Goal: Check status: Check status

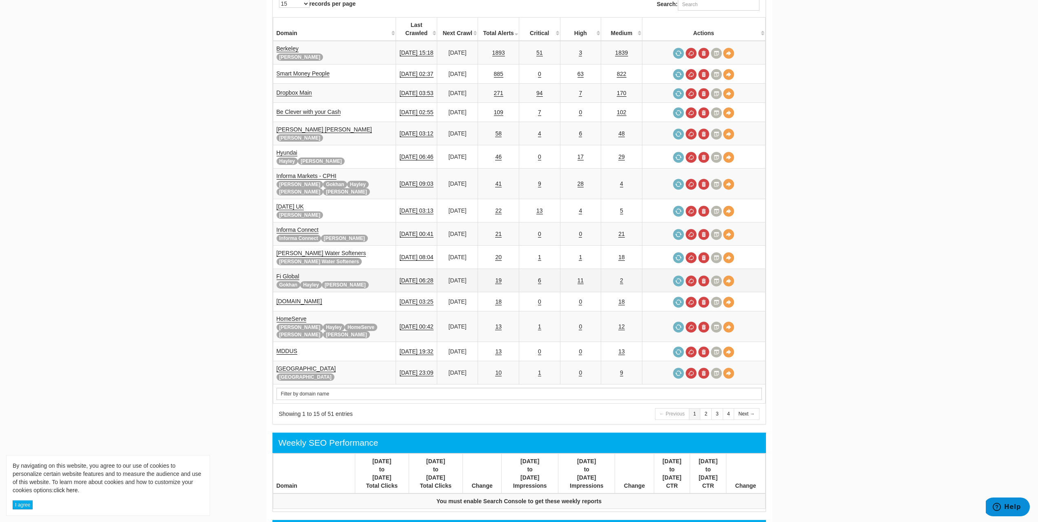
scroll to position [41, 0]
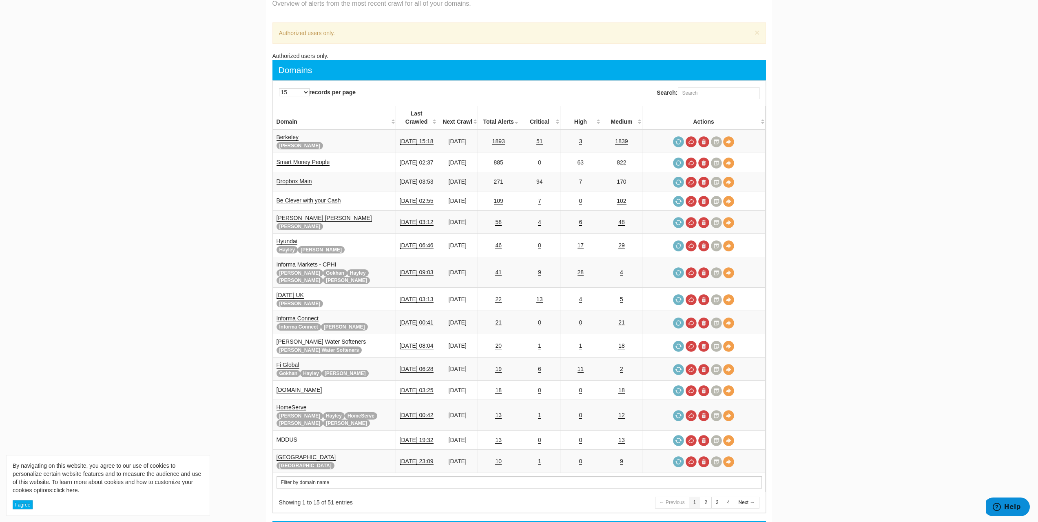
click at [350, 474] on th "Filter by domain name" at bounding box center [519, 482] width 492 height 19
click at [351, 476] on input "text" at bounding box center [520, 482] width 486 height 12
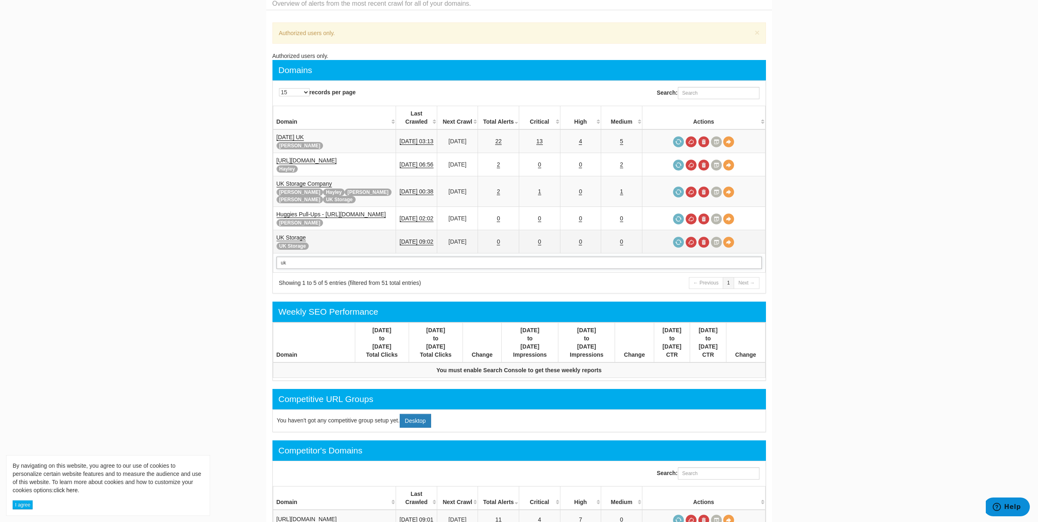
type input "uk"
click at [294, 234] on link "UK Storage" at bounding box center [291, 237] width 29 height 7
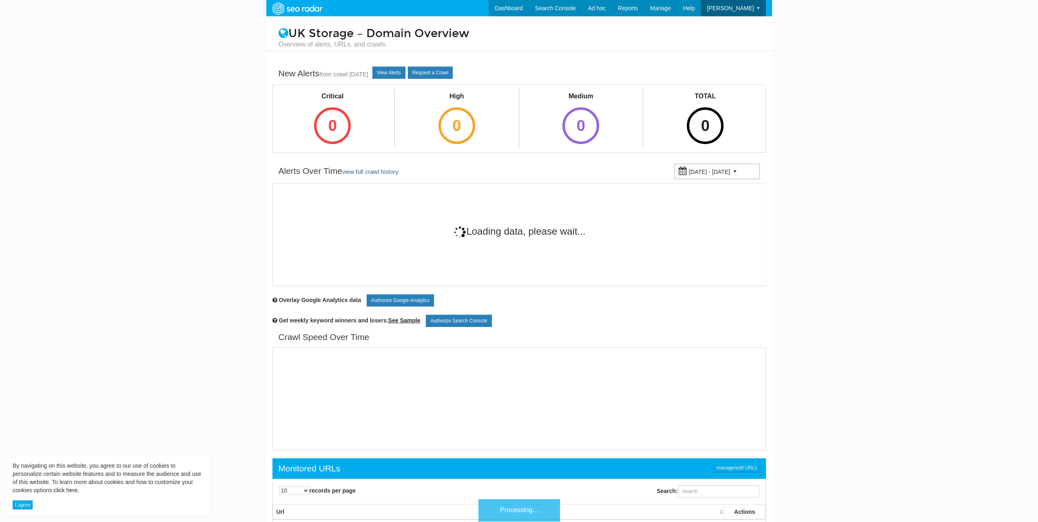
scroll to position [33, 0]
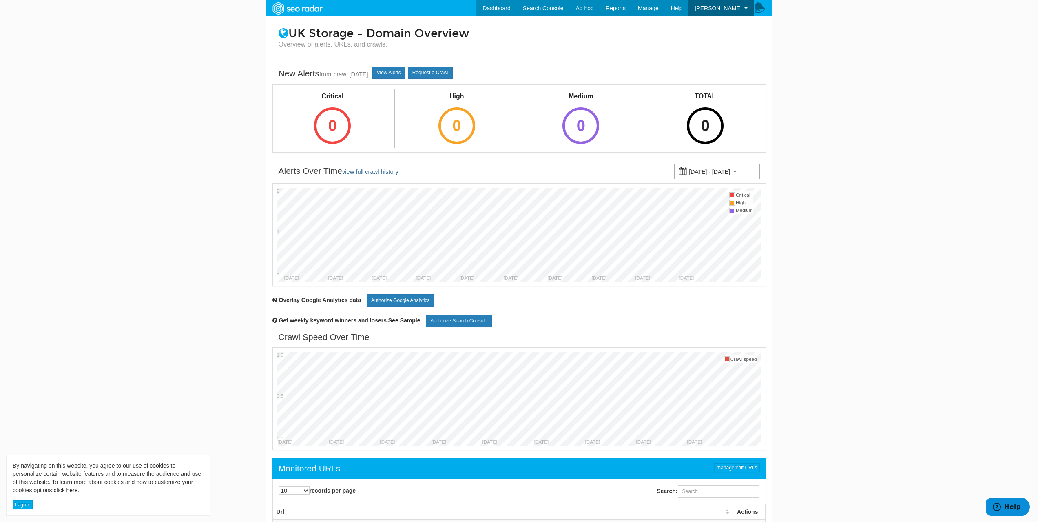
click at [721, 168] on div "07/20/2025 - 09/18/2025" at bounding box center [717, 172] width 86 height 16
click at [724, 191] on li "Last 30 Days" at bounding box center [723, 188] width 65 height 11
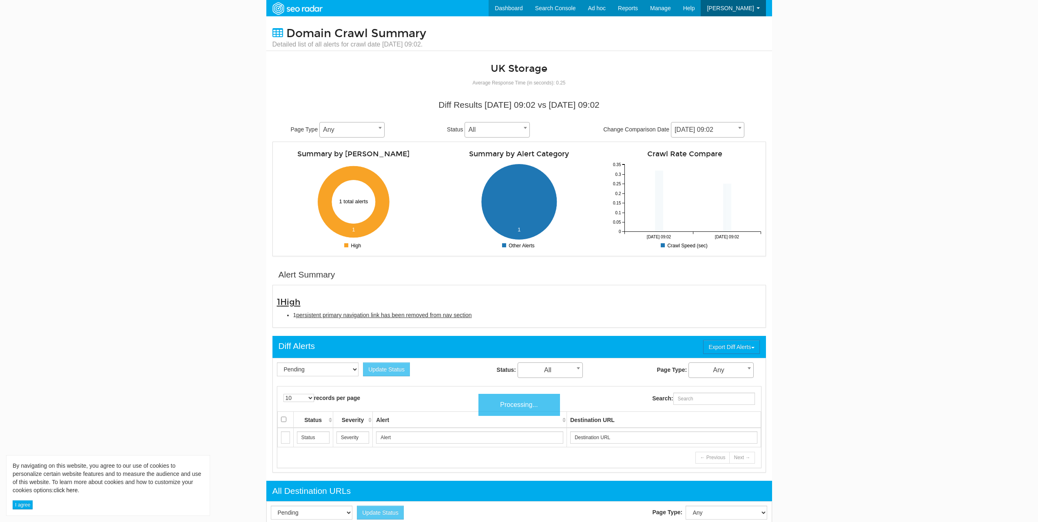
scroll to position [33, 0]
